Goal: Navigation & Orientation: Find specific page/section

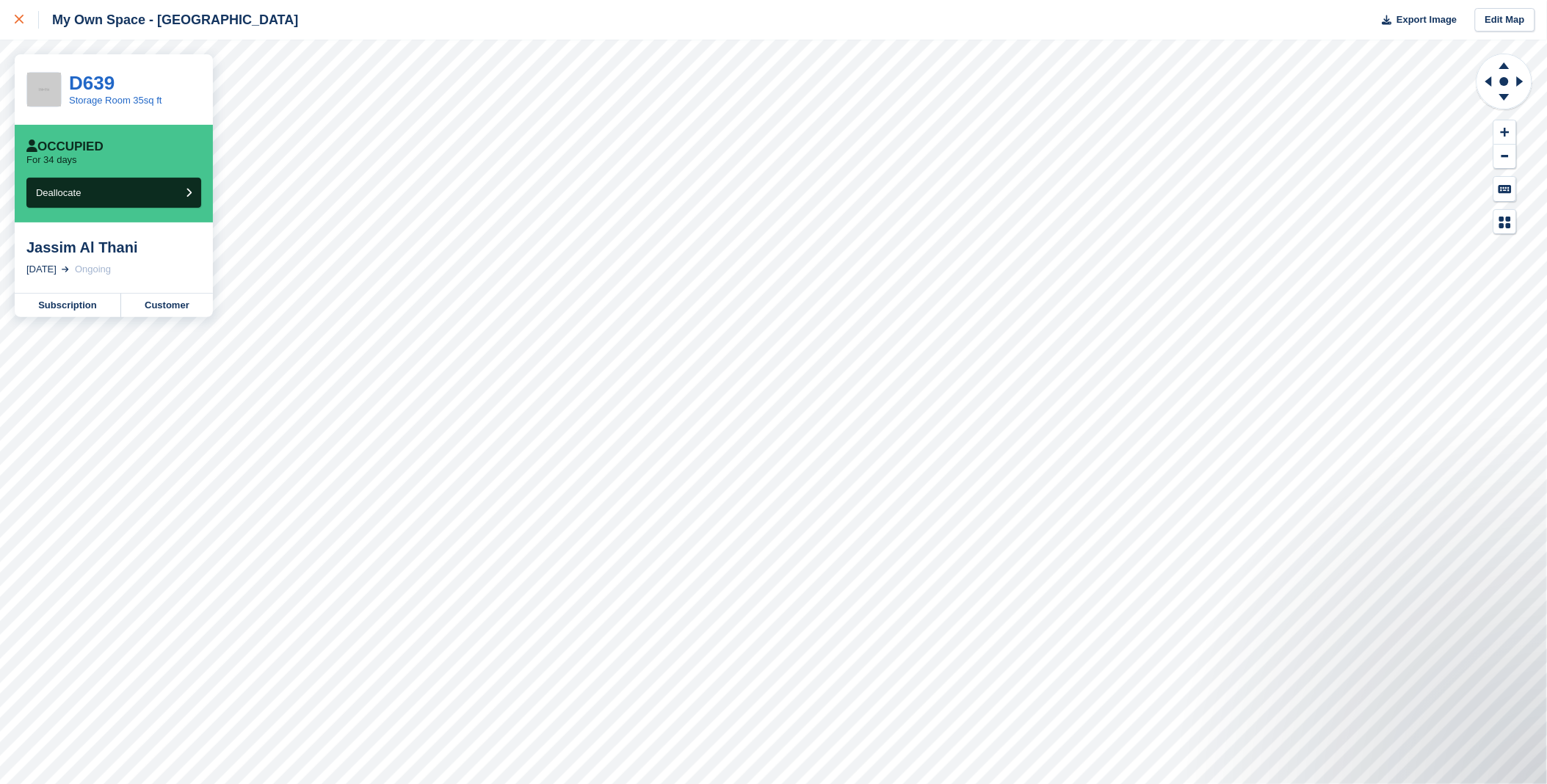
click at [18, 16] on icon at bounding box center [19, 19] width 9 height 9
